Goal: Contribute content: Add original content to the website for others to see

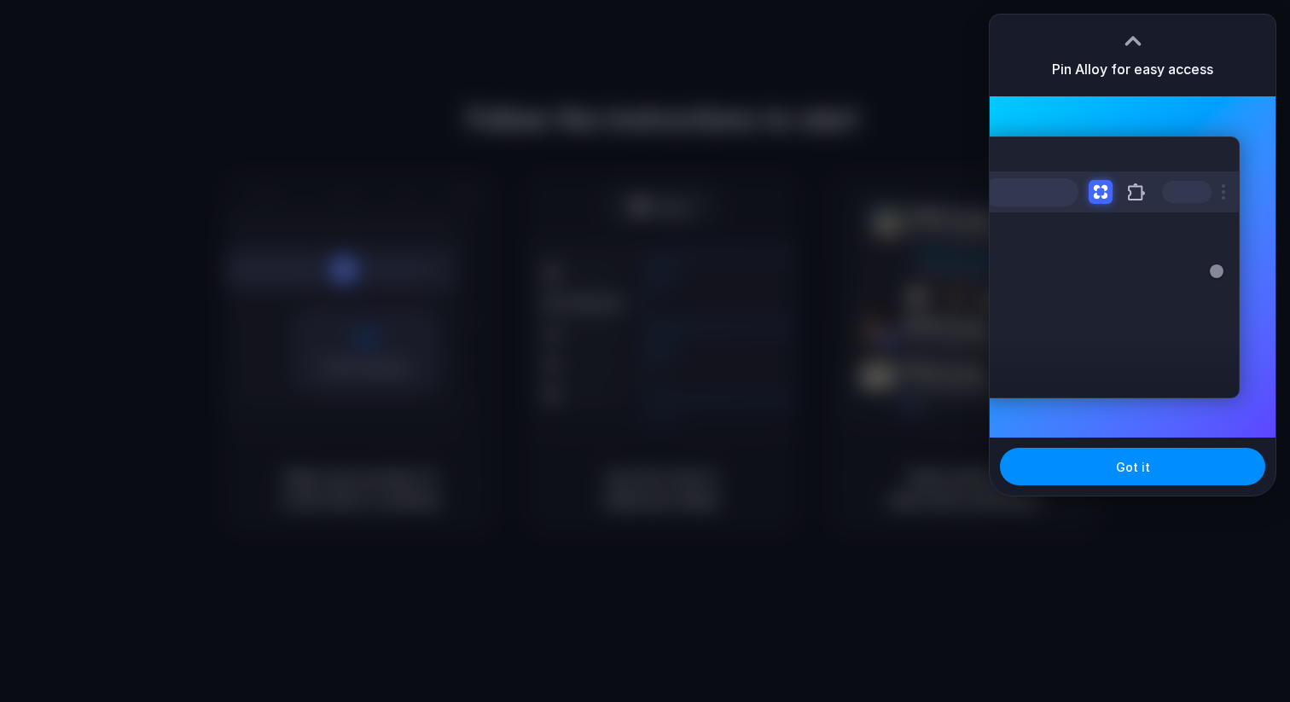
click at [686, 189] on div at bounding box center [645, 351] width 1290 height 702
click at [1103, 455] on button "Got it" at bounding box center [1132, 467] width 265 height 38
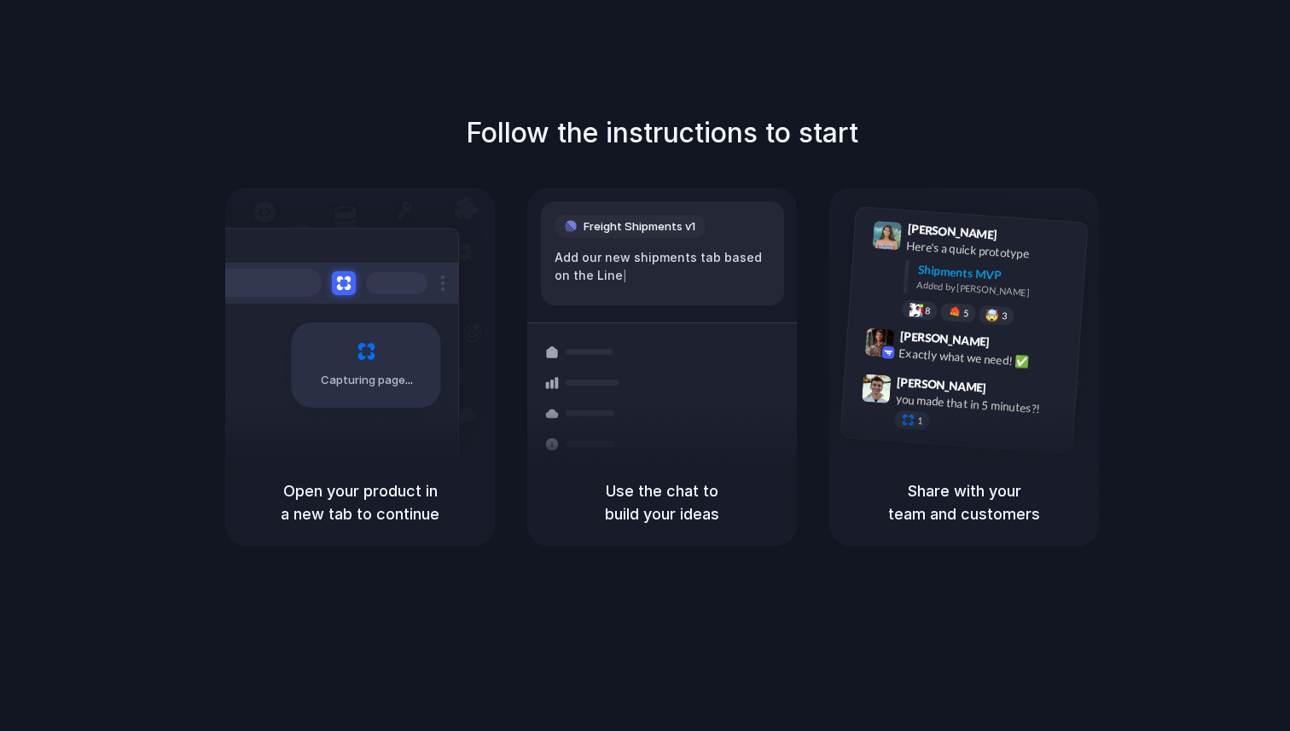
click at [933, 131] on div "Follow the instructions to start Capturing page Open your product in a new tab …" at bounding box center [662, 329] width 1290 height 433
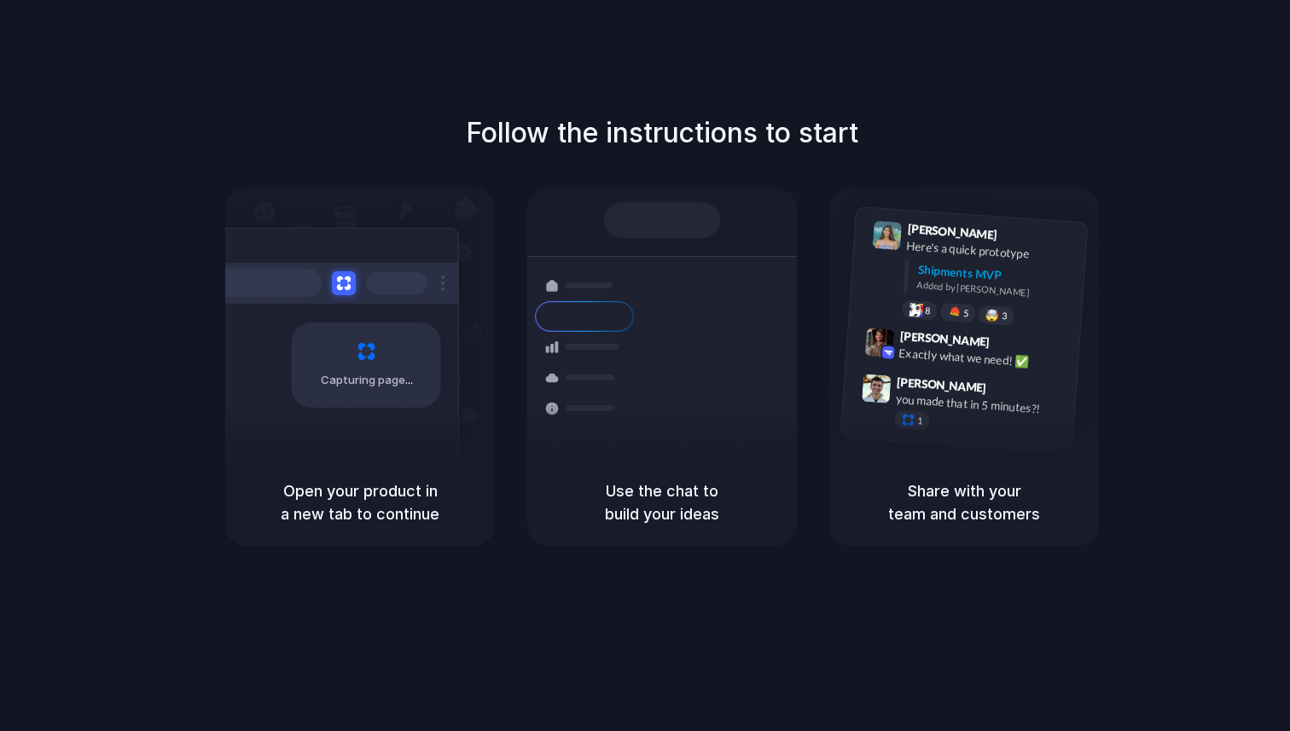
click at [655, 584] on div "Follow the instructions to start Capturing page Open your product in a new tab …" at bounding box center [662, 382] width 1324 height 765
click at [404, 449] on div "Capturing page" at bounding box center [330, 359] width 258 height 262
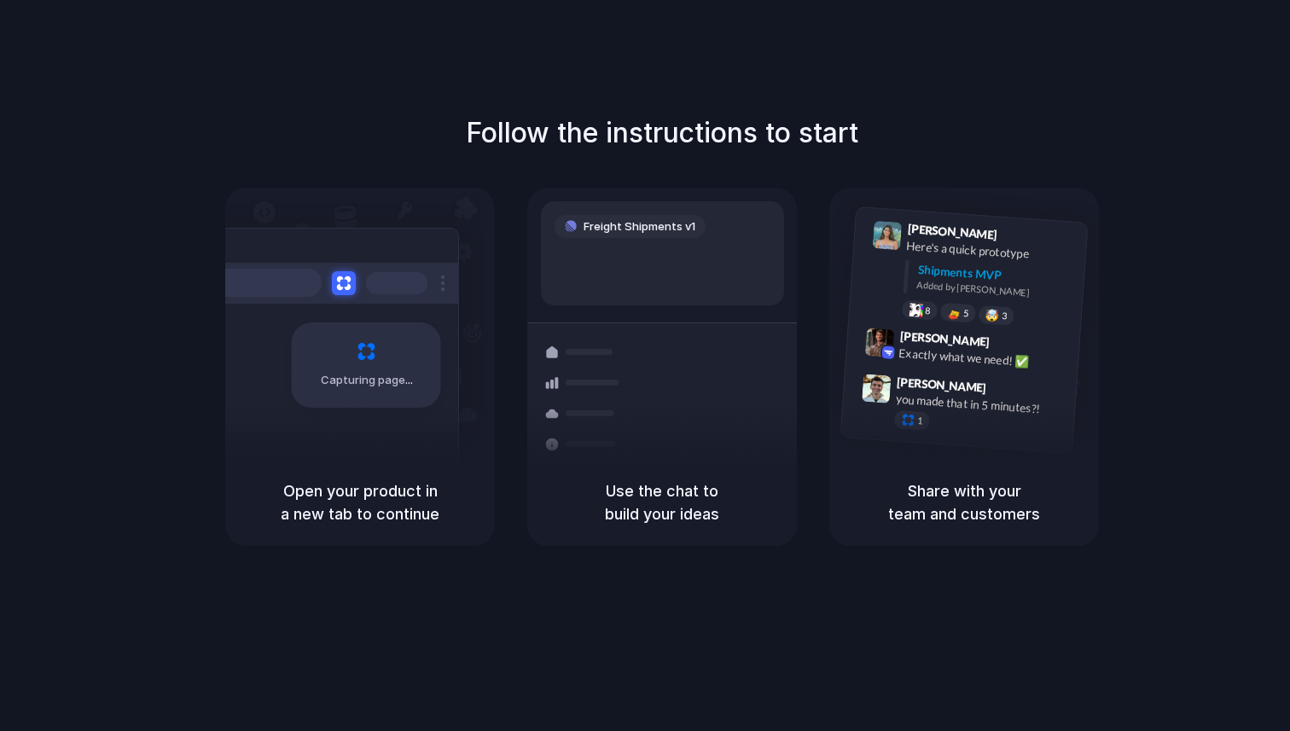
click at [1123, 142] on div "Follow the instructions to start Capturing page Open your product in a new tab …" at bounding box center [662, 329] width 1290 height 433
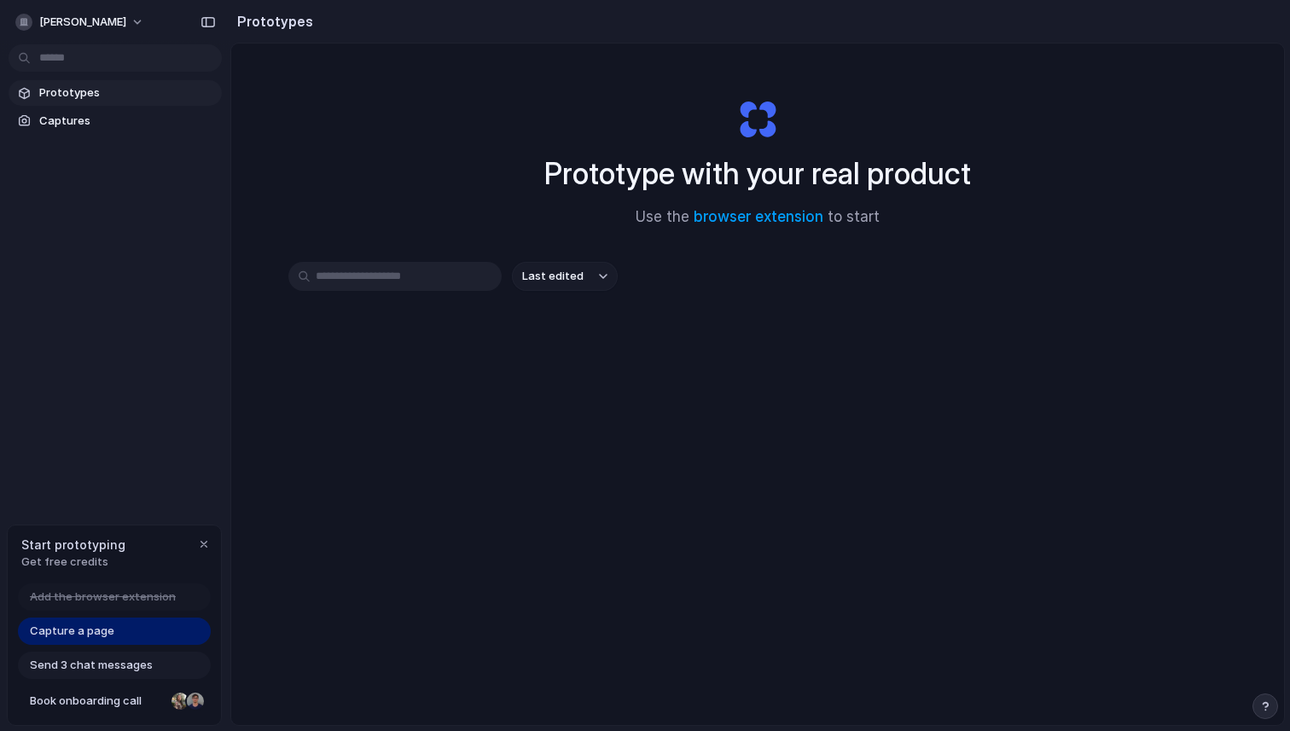
click at [92, 631] on span "Capture a page" at bounding box center [72, 631] width 84 height 17
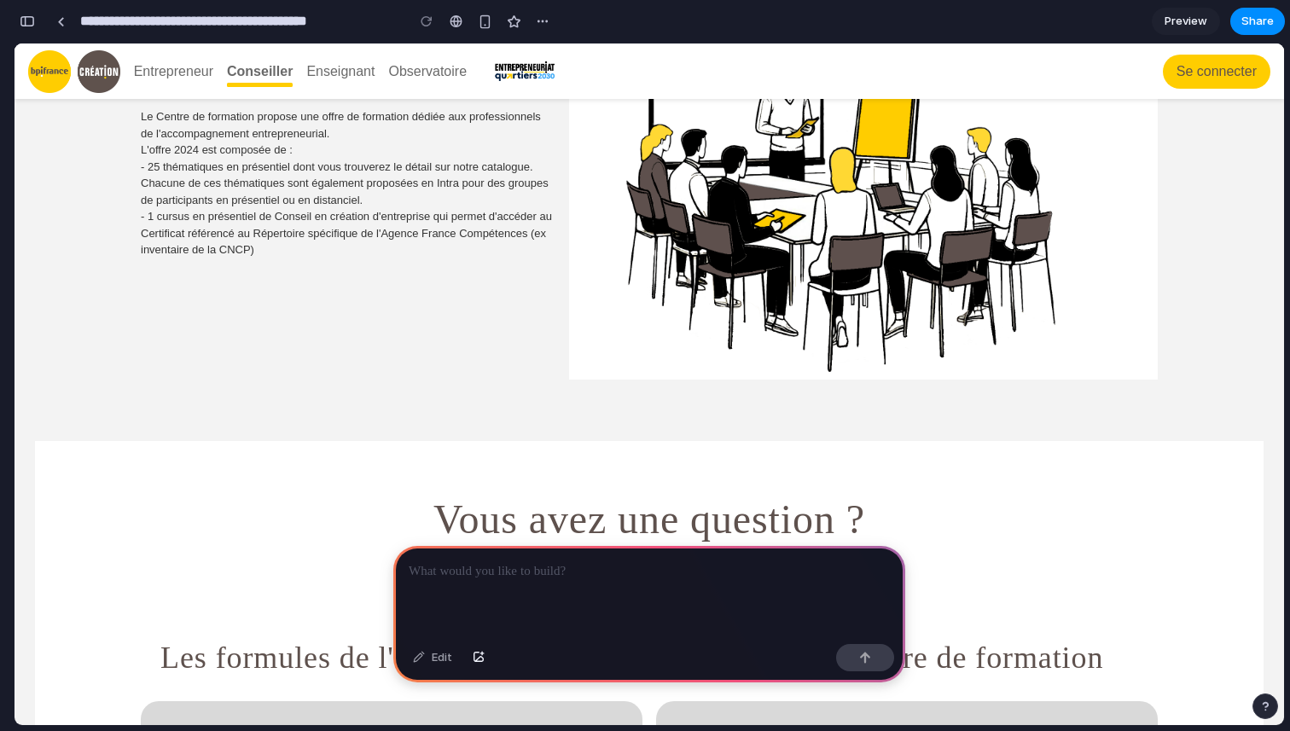
scroll to position [1392, 0]
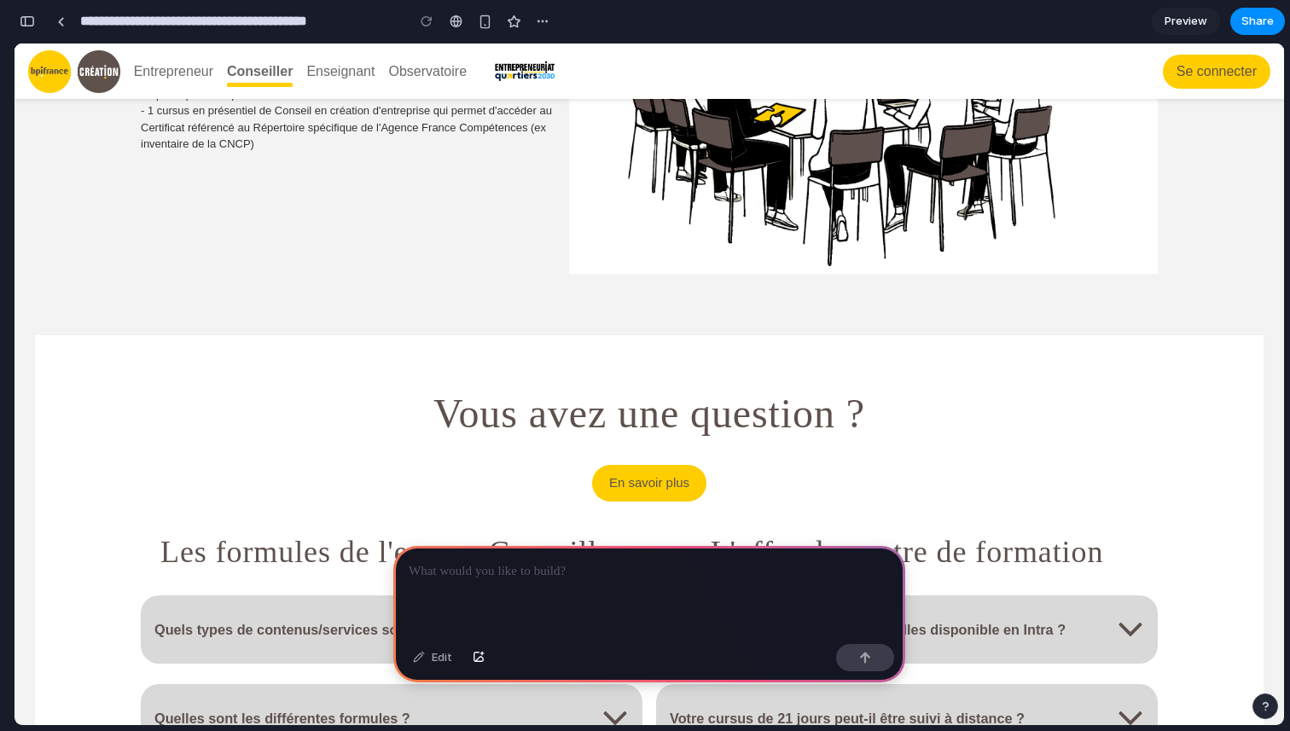
click at [273, 78] on div "Conseiller" at bounding box center [260, 71] width 66 height 20
click at [353, 77] on div "Enseignant" at bounding box center [340, 71] width 68 height 20
click at [265, 77] on div "Conseiller" at bounding box center [260, 71] width 66 height 20
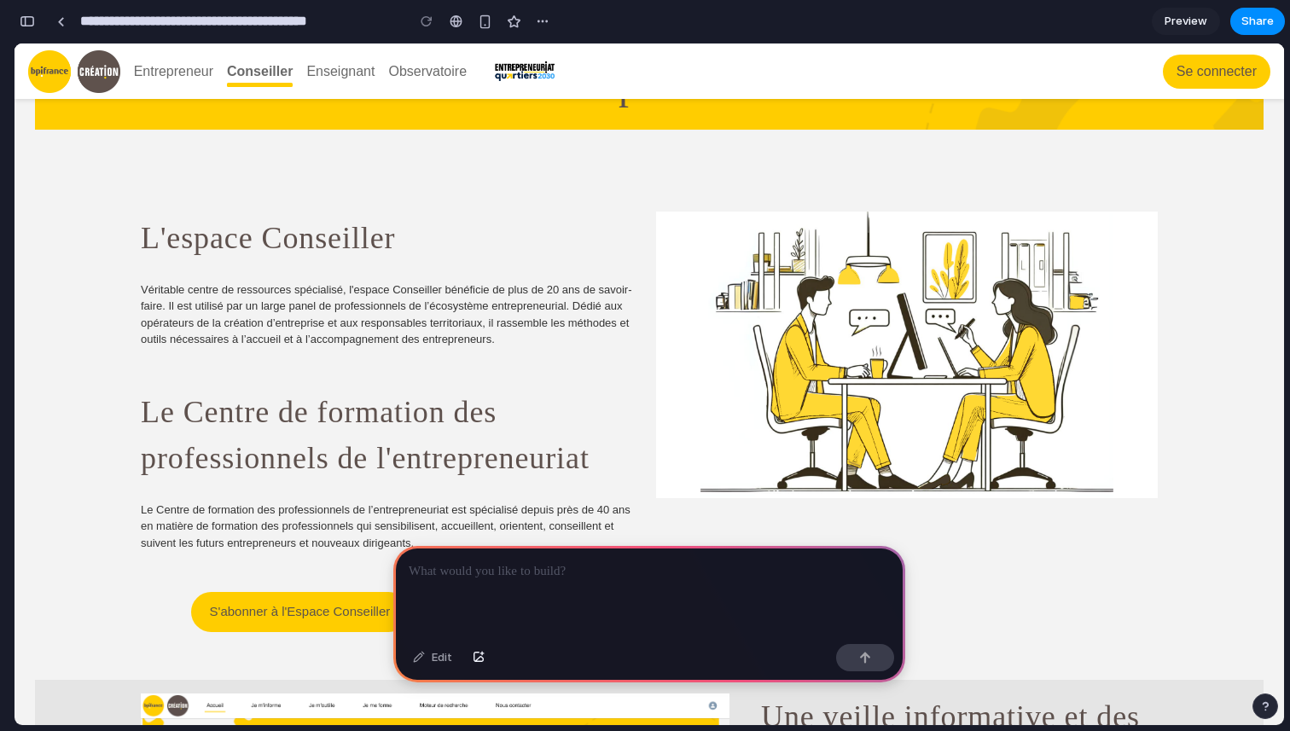
scroll to position [0, 0]
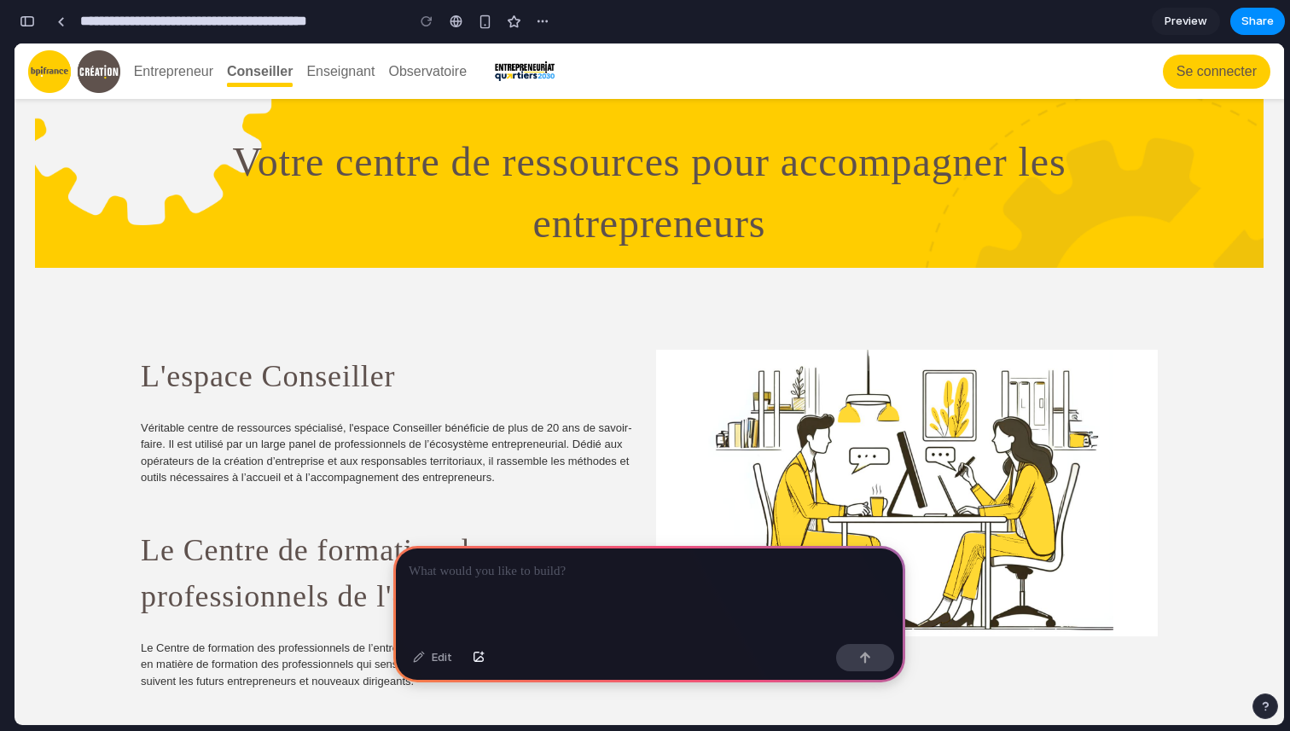
click at [485, 575] on p at bounding box center [649, 571] width 481 height 20
click at [477, 659] on div "button" at bounding box center [479, 658] width 12 height 10
click at [31, 24] on div "button" at bounding box center [27, 21] width 15 height 12
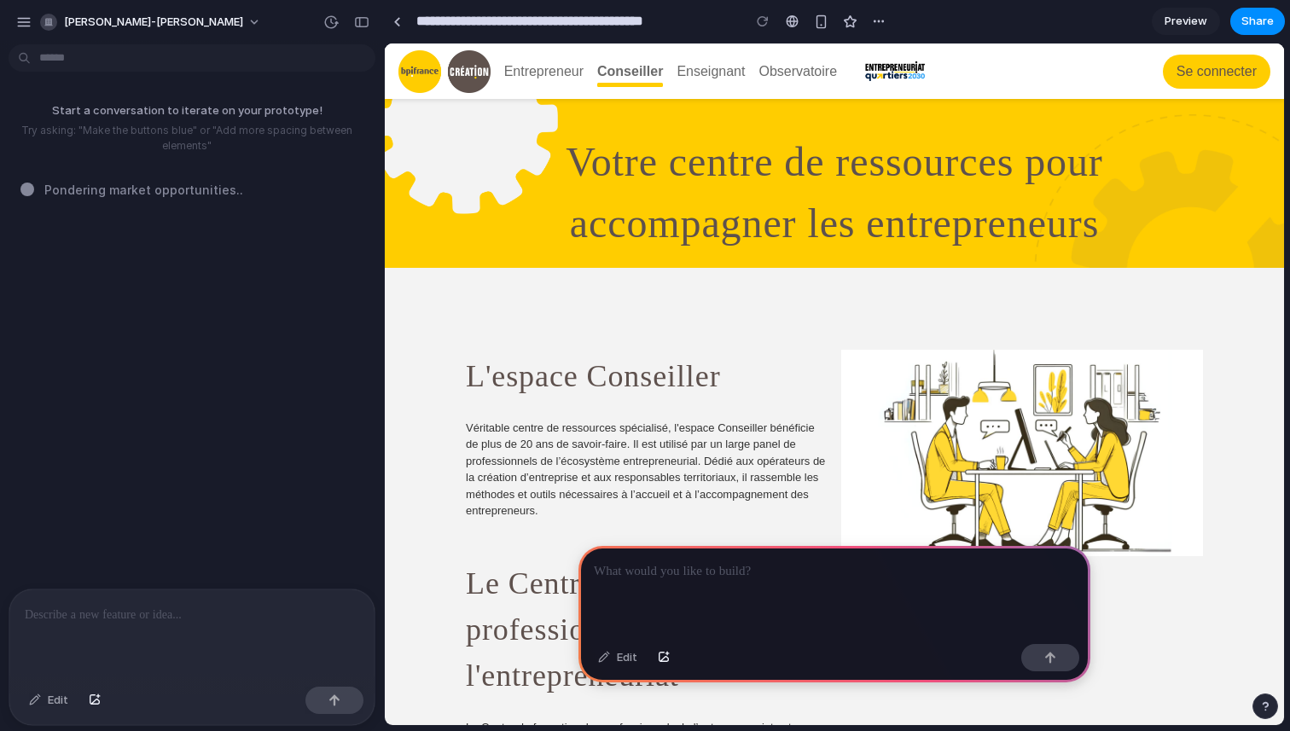
click at [154, 637] on div at bounding box center [191, 634] width 365 height 90
click at [1181, 27] on span "Preview" at bounding box center [1185, 21] width 43 height 17
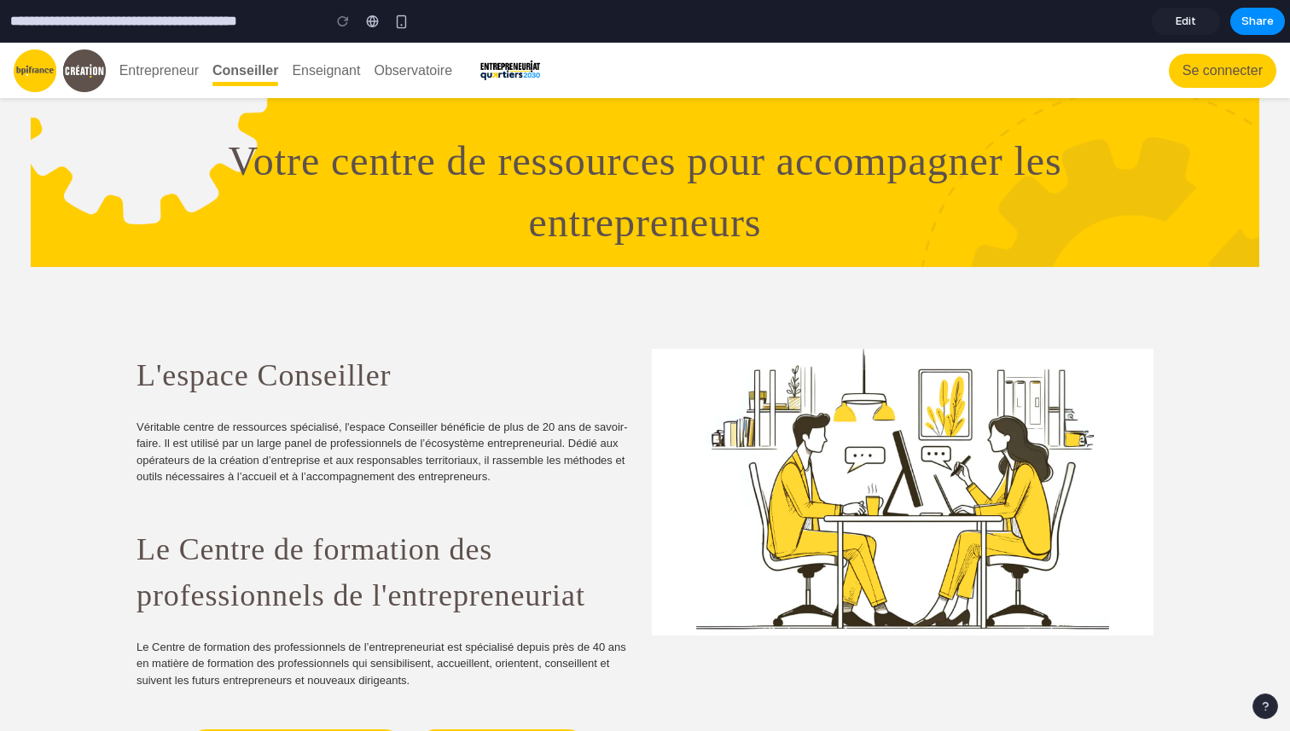
click at [1179, 26] on span "Edit" at bounding box center [1185, 21] width 20 height 17
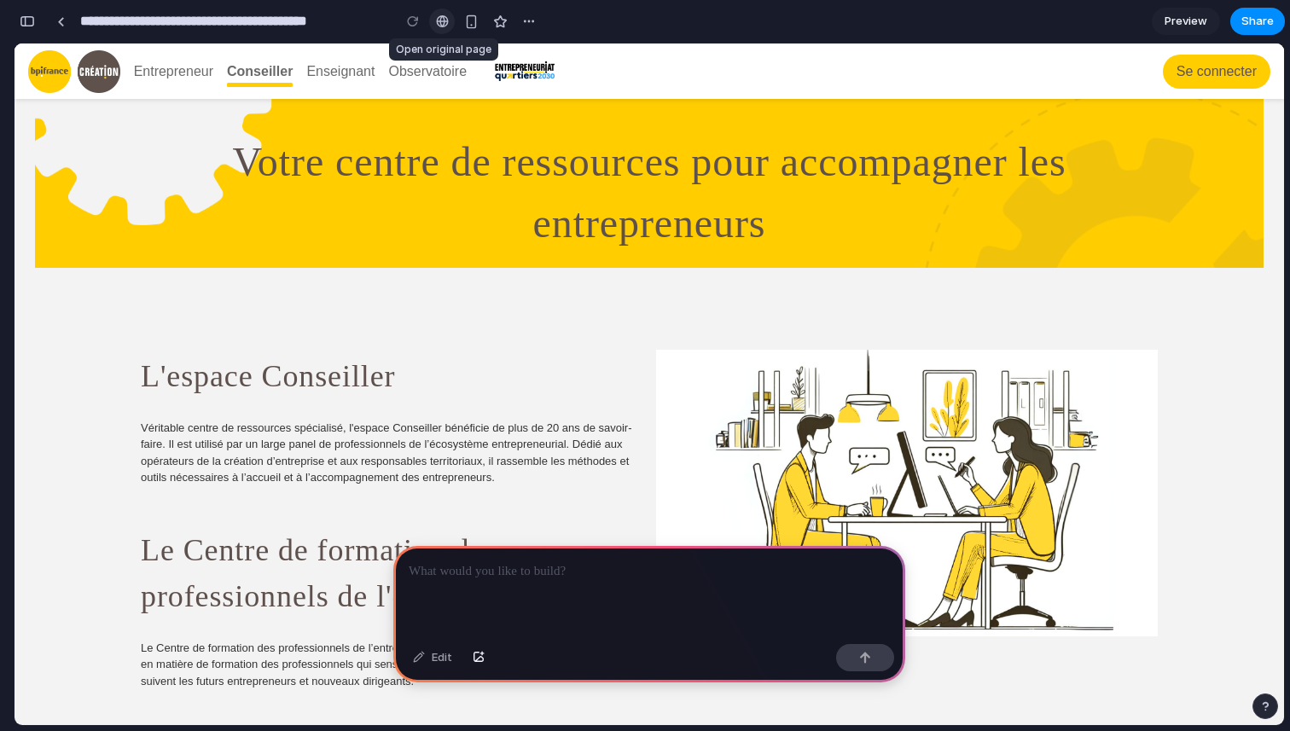
click at [444, 21] on div at bounding box center [442, 22] width 13 height 14
click at [467, 25] on div "button" at bounding box center [471, 22] width 15 height 15
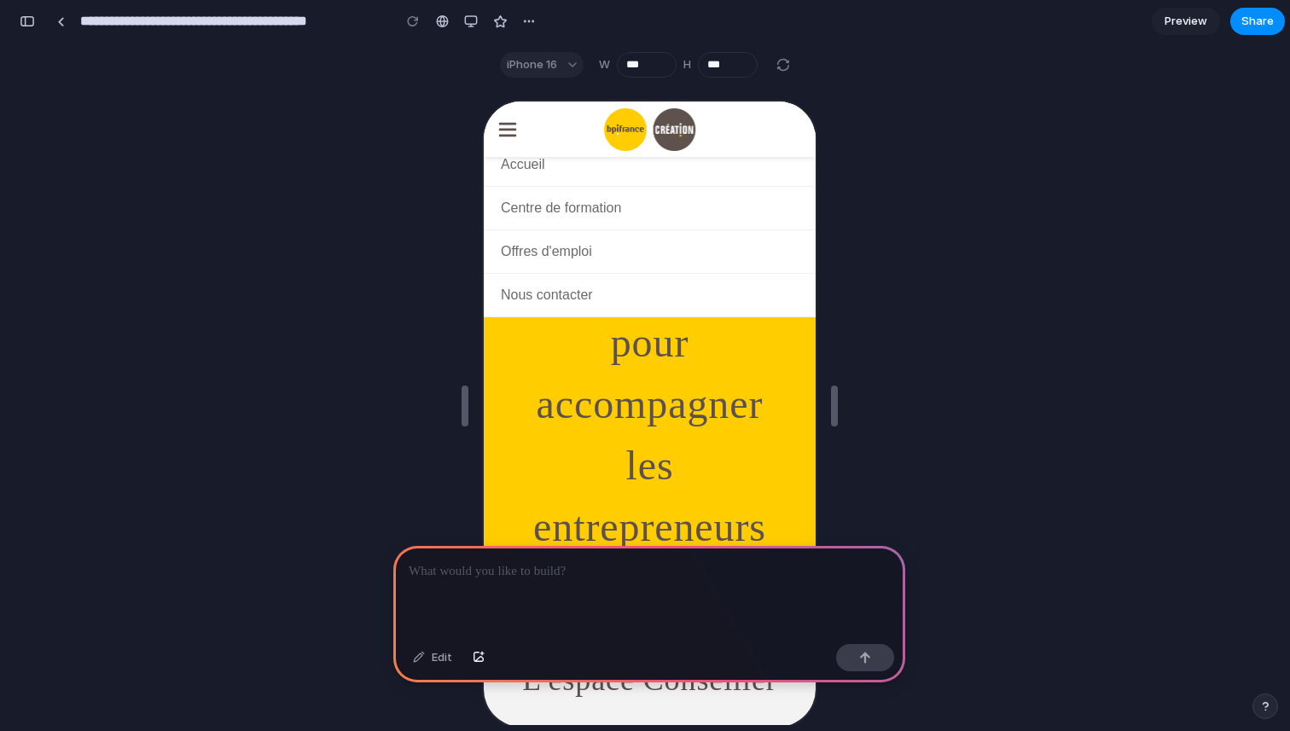
click at [510, 119] on icon at bounding box center [505, 128] width 20 height 20
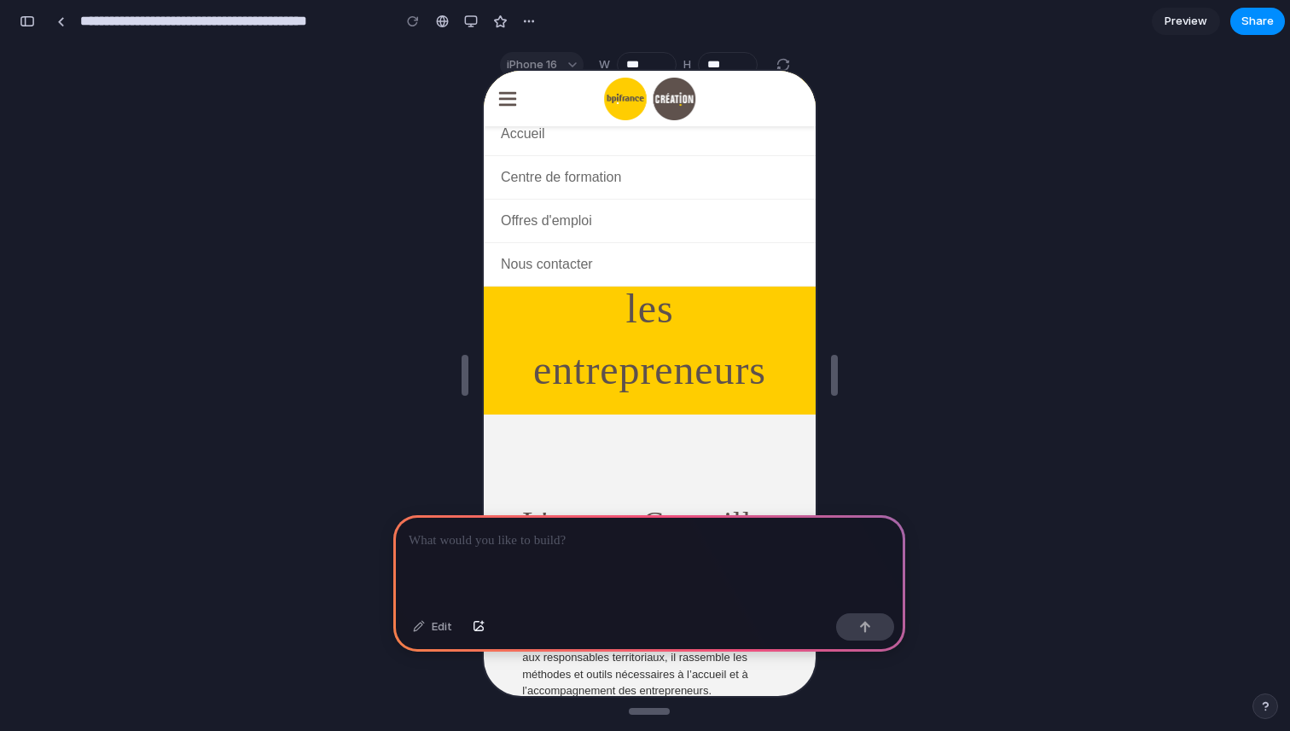
scroll to position [57, 0]
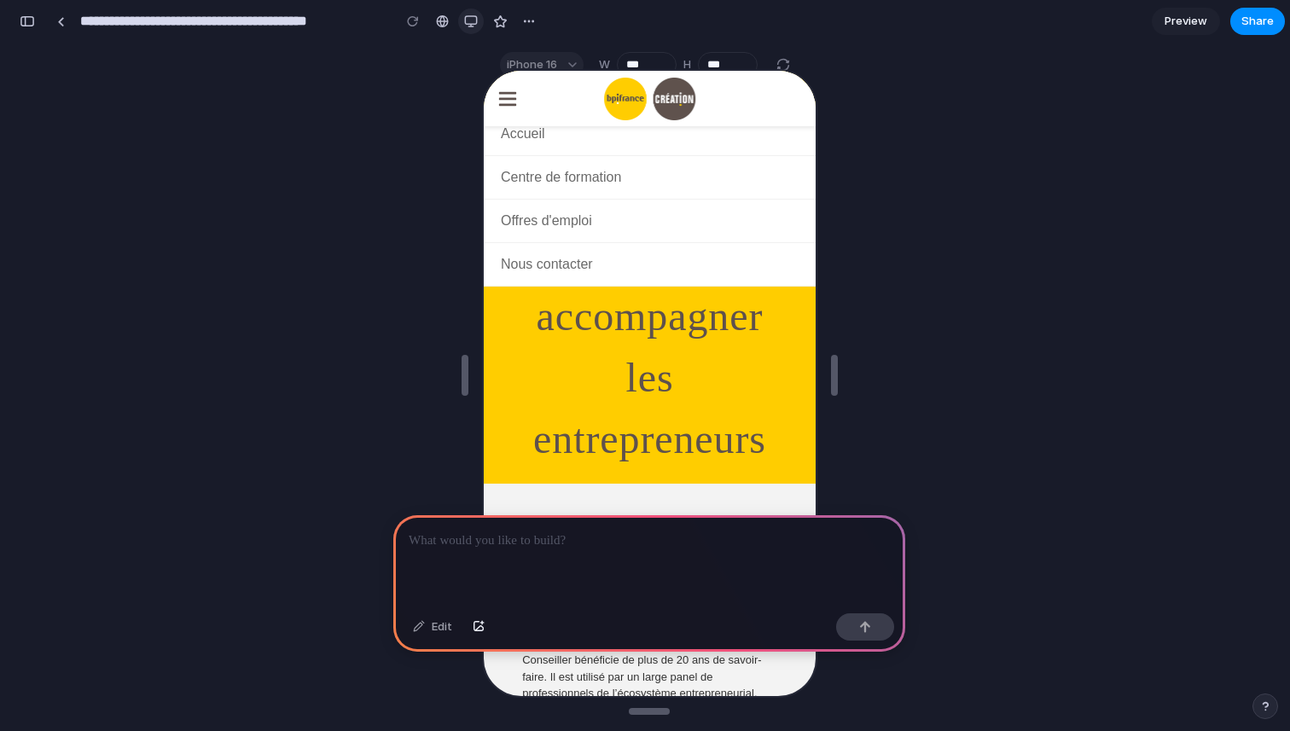
click at [466, 24] on div "button" at bounding box center [471, 22] width 14 height 14
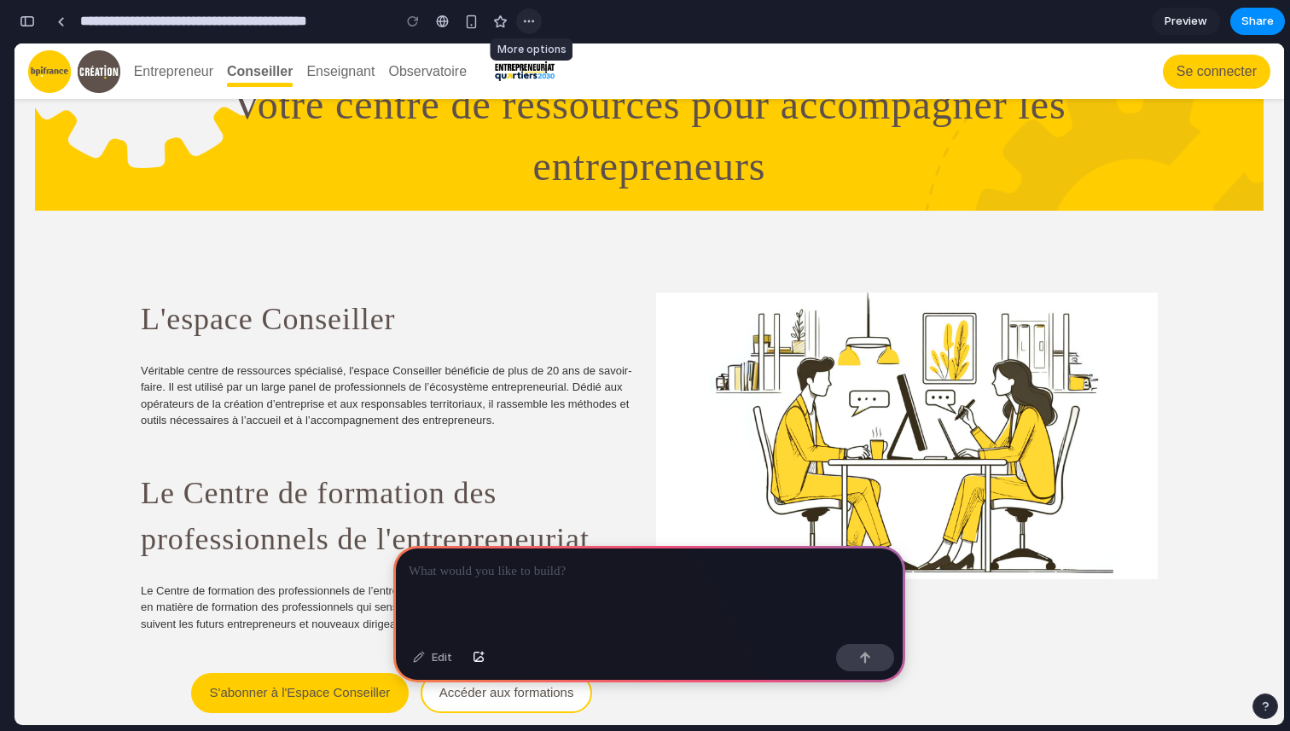
click at [528, 26] on div "button" at bounding box center [529, 22] width 14 height 14
click at [528, 26] on div "Duplicate Delete" at bounding box center [645, 365] width 1290 height 731
click at [61, 25] on div at bounding box center [61, 21] width 8 height 9
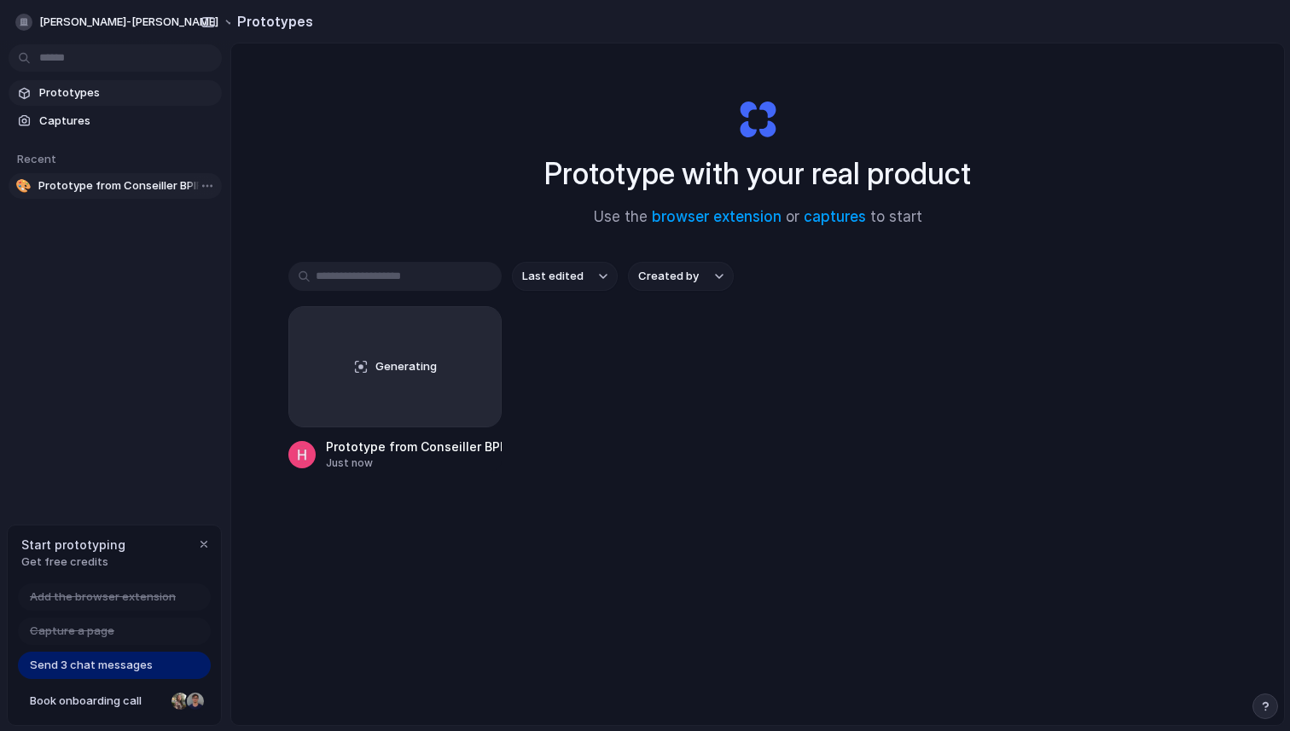
click at [157, 190] on span "Prototype from Conseiller BPIFRANCE Creation" at bounding box center [126, 185] width 177 height 17
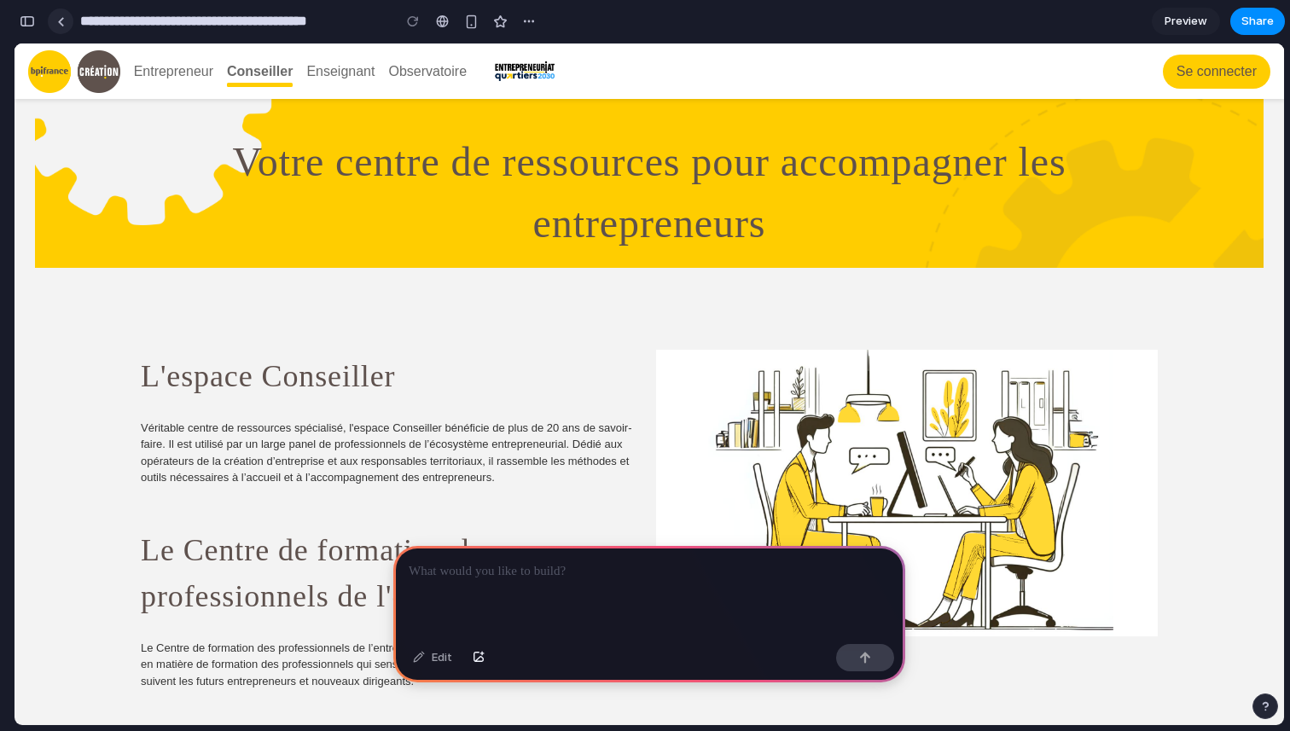
click at [63, 25] on div at bounding box center [61, 21] width 8 height 9
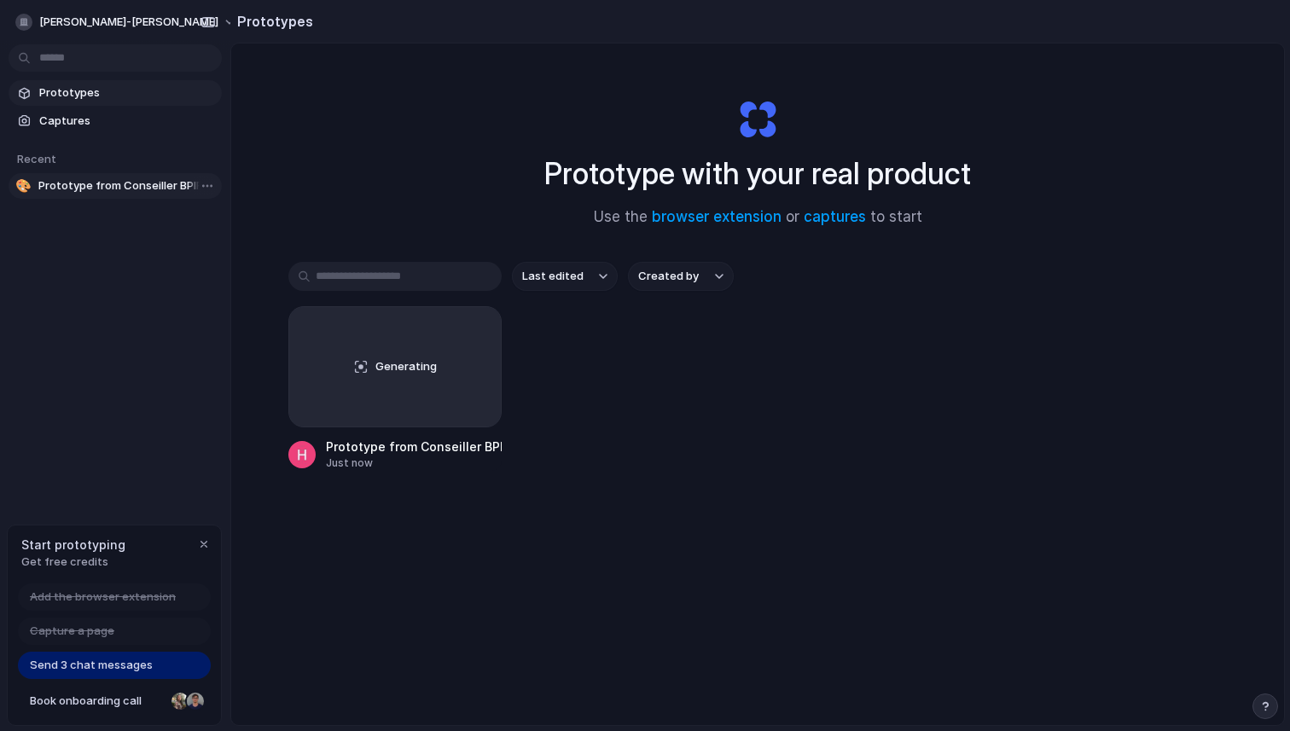
click at [113, 185] on span "Prototype from Conseiller BPIFRANCE Creation" at bounding box center [126, 185] width 177 height 17
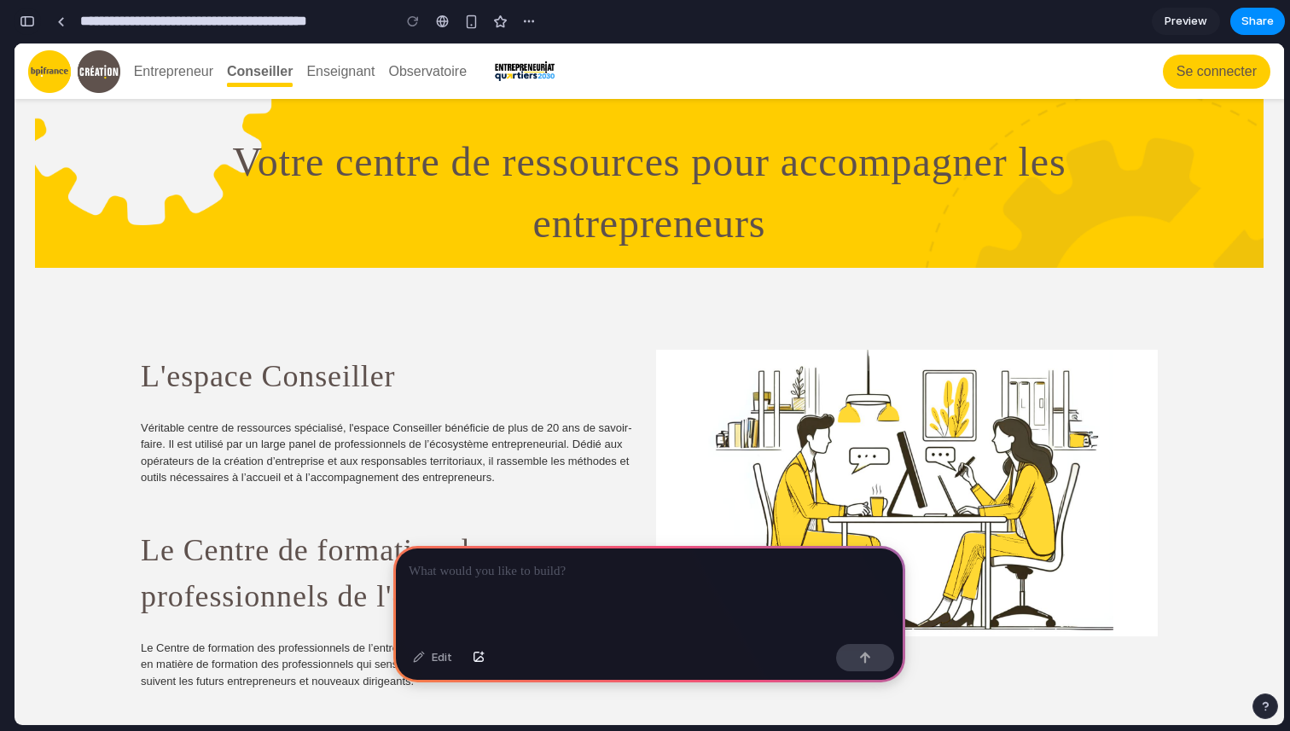
click at [31, 17] on div "button" at bounding box center [27, 21] width 15 height 12
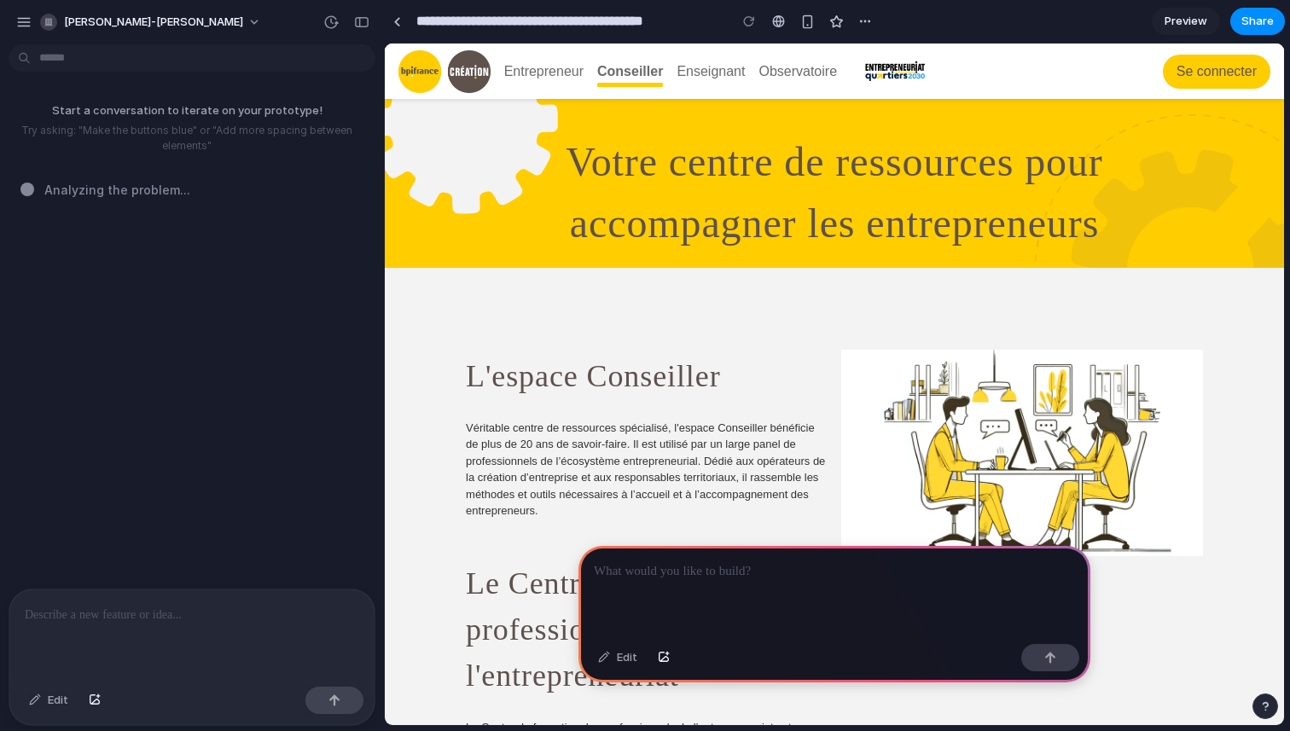
click at [196, 633] on div at bounding box center [191, 634] width 365 height 90
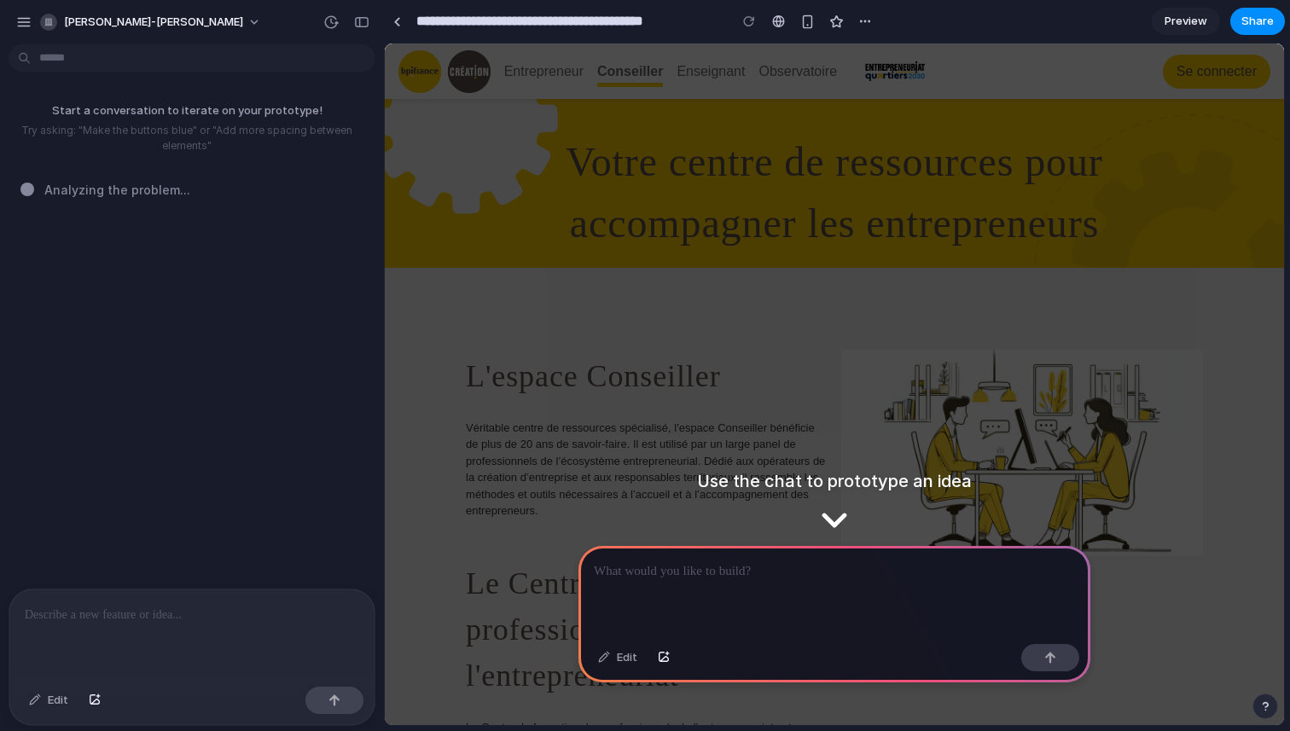
click at [702, 590] on div at bounding box center [834, 591] width 512 height 91
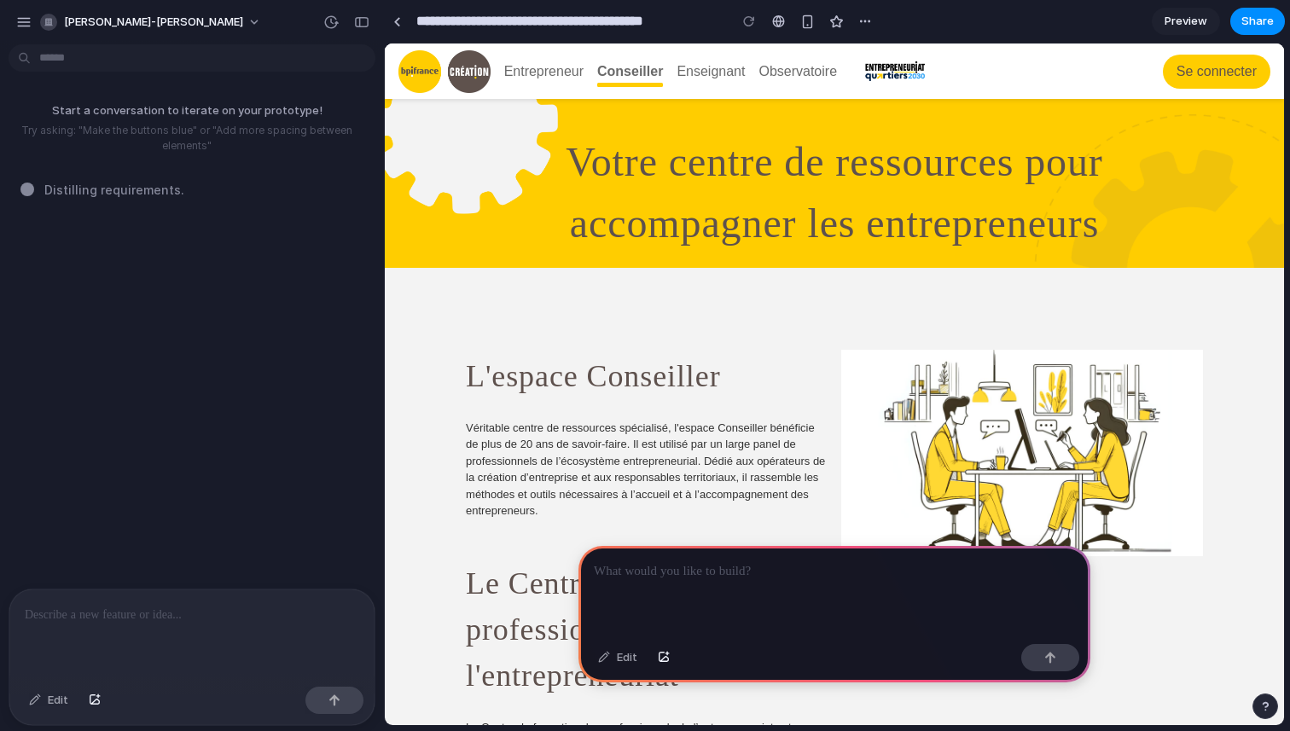
click at [631, 77] on div "Conseiller" at bounding box center [630, 71] width 66 height 20
click at [624, 604] on div at bounding box center [834, 591] width 512 height 91
click at [664, 663] on button "button" at bounding box center [663, 657] width 29 height 27
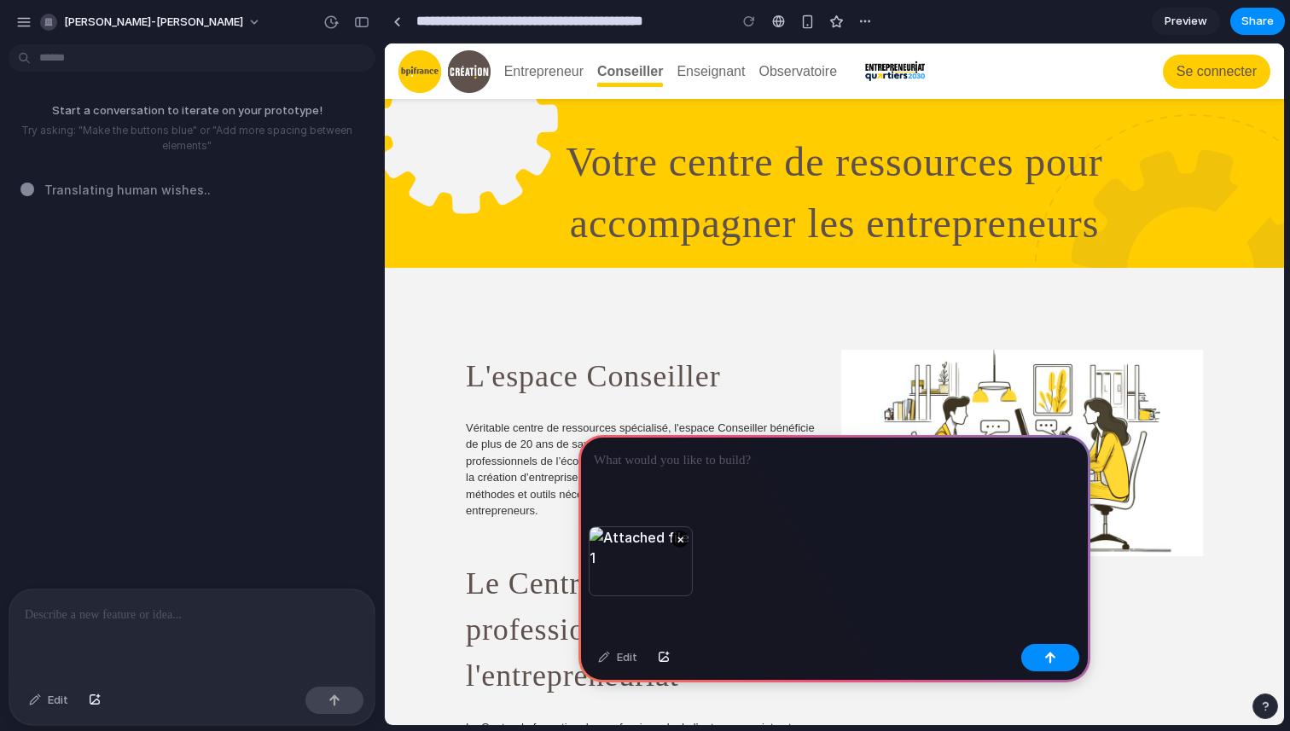
click at [703, 465] on p at bounding box center [834, 460] width 481 height 20
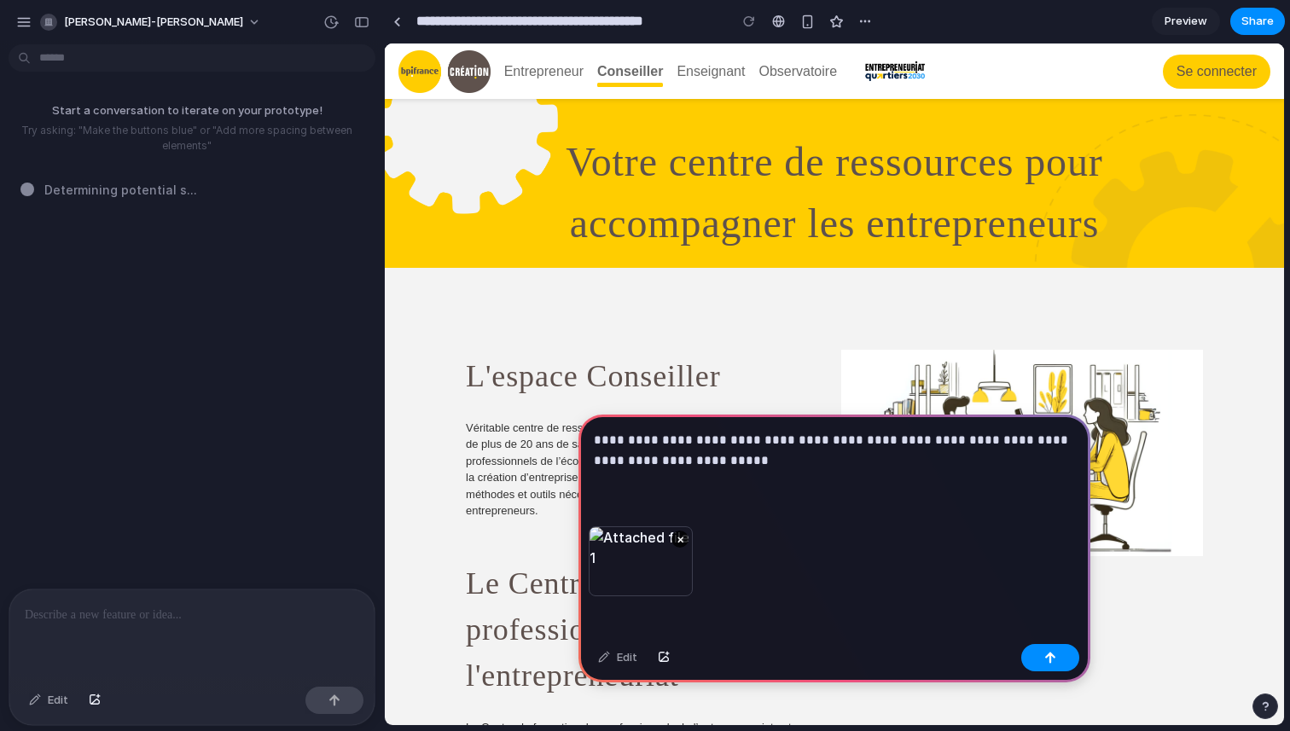
click at [729, 442] on p "**********" at bounding box center [834, 450] width 481 height 41
click at [738, 486] on div "**********" at bounding box center [834, 471] width 512 height 112
click at [1042, 657] on button "button" at bounding box center [1050, 657] width 58 height 27
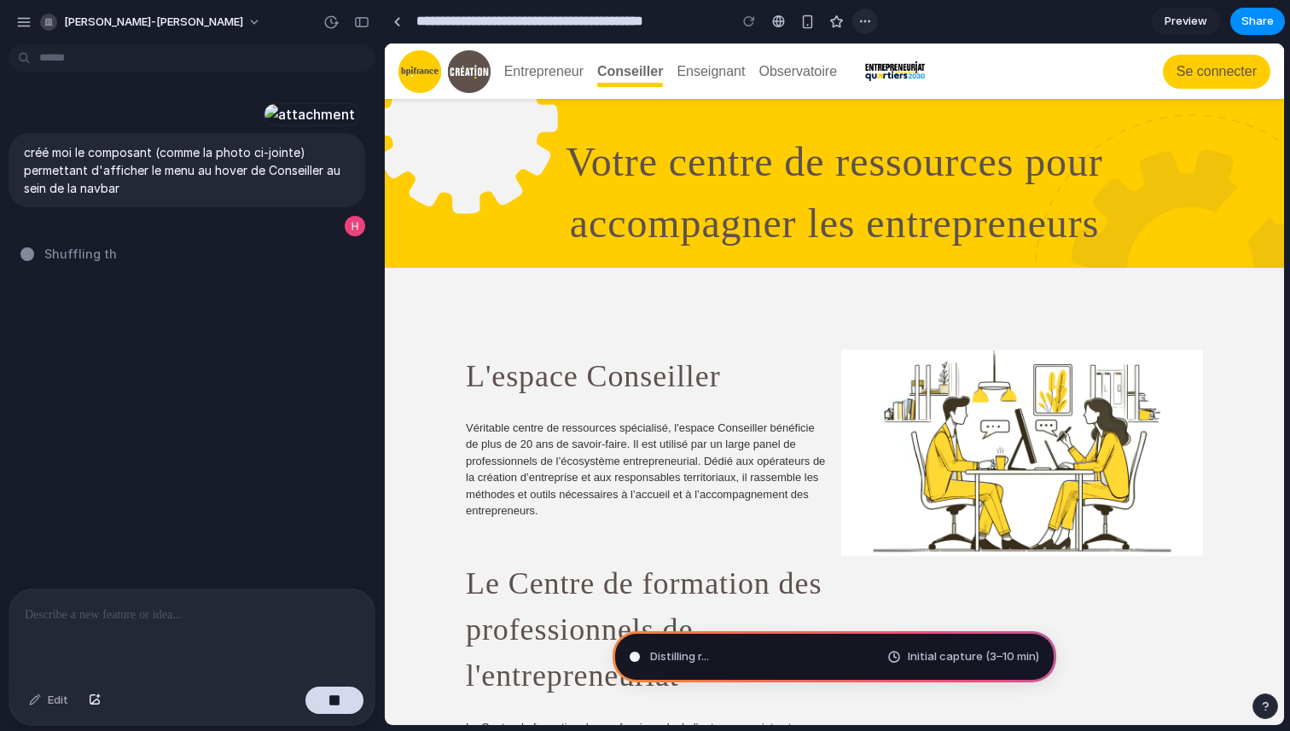
click at [871, 23] on div "button" at bounding box center [865, 22] width 14 height 14
click at [871, 23] on div "Duplicate Delete" at bounding box center [645, 365] width 1290 height 731
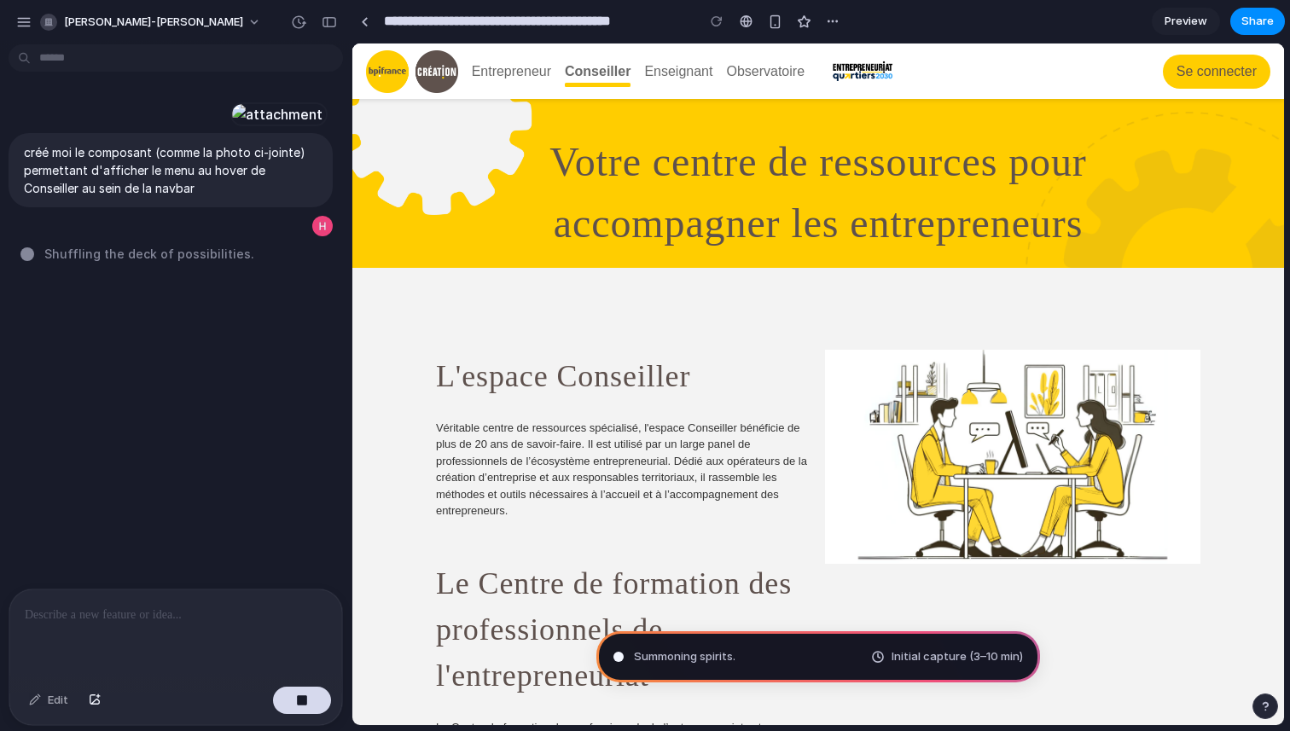
drag, startPoint x: 382, startPoint y: 75, endPoint x: 351, endPoint y: 78, distance: 30.9
type input "**********"
